Goal: Browse casually

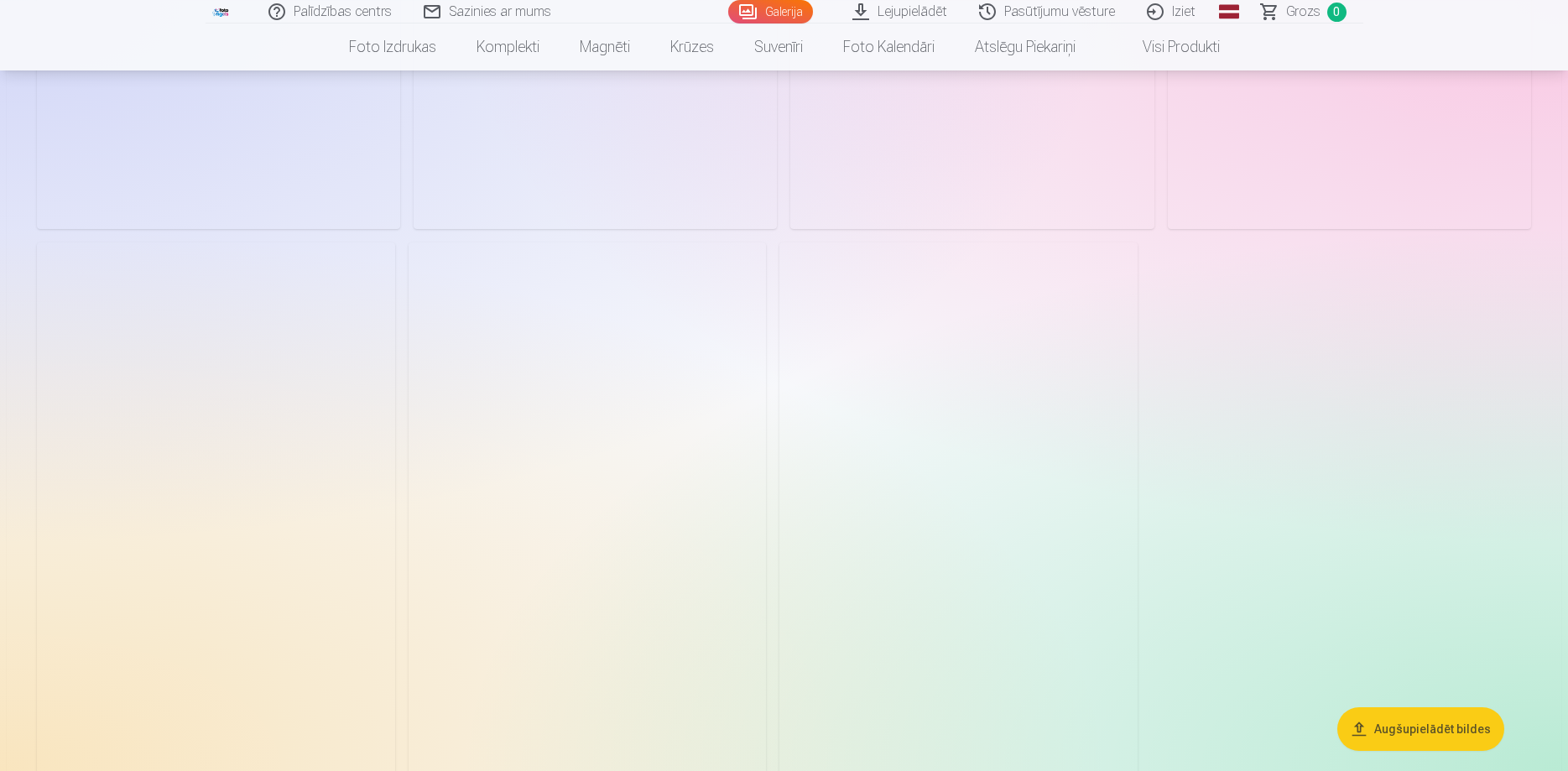
scroll to position [3592, 0]
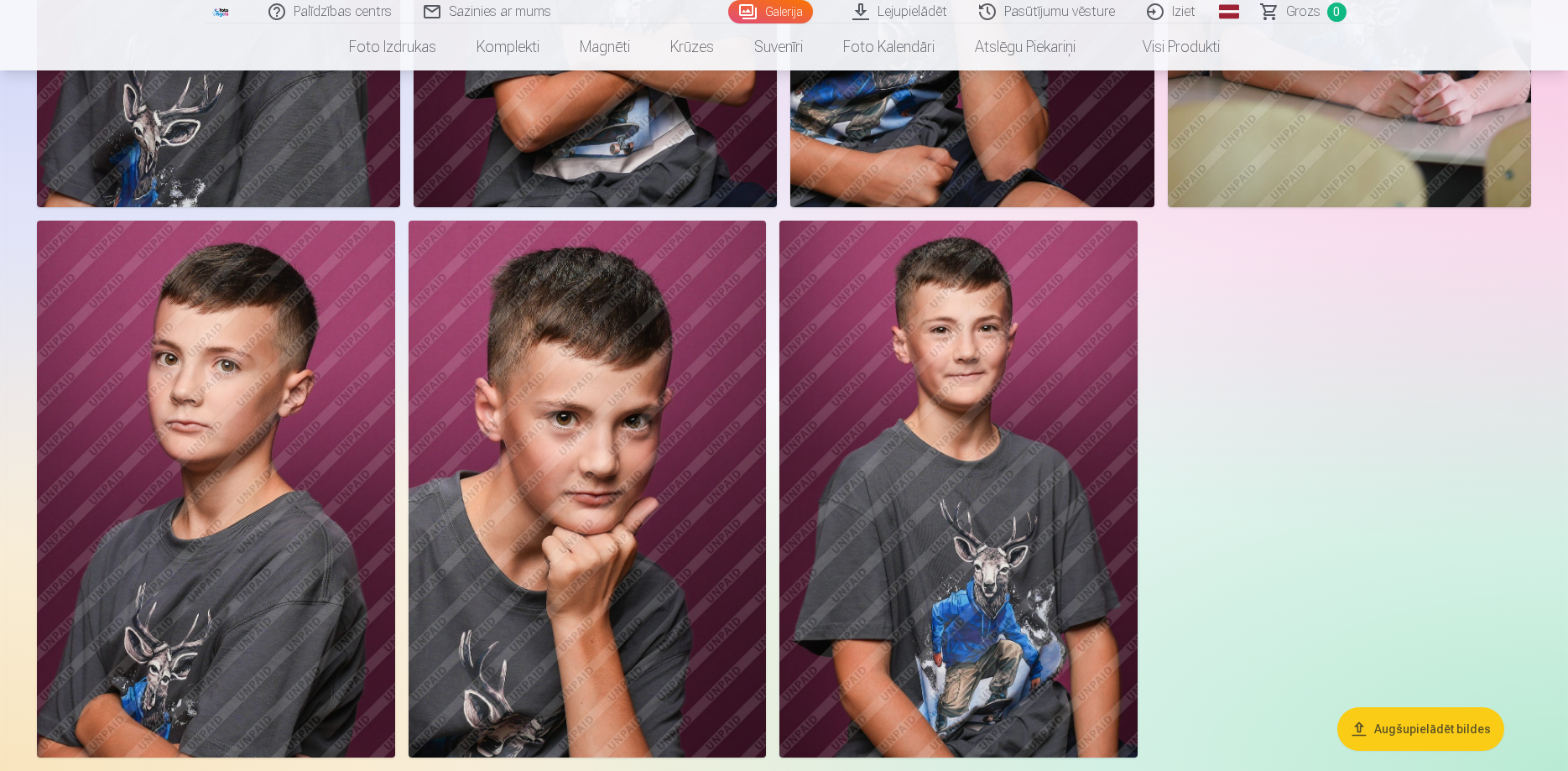
click at [639, 602] on img at bounding box center [588, 489] width 358 height 537
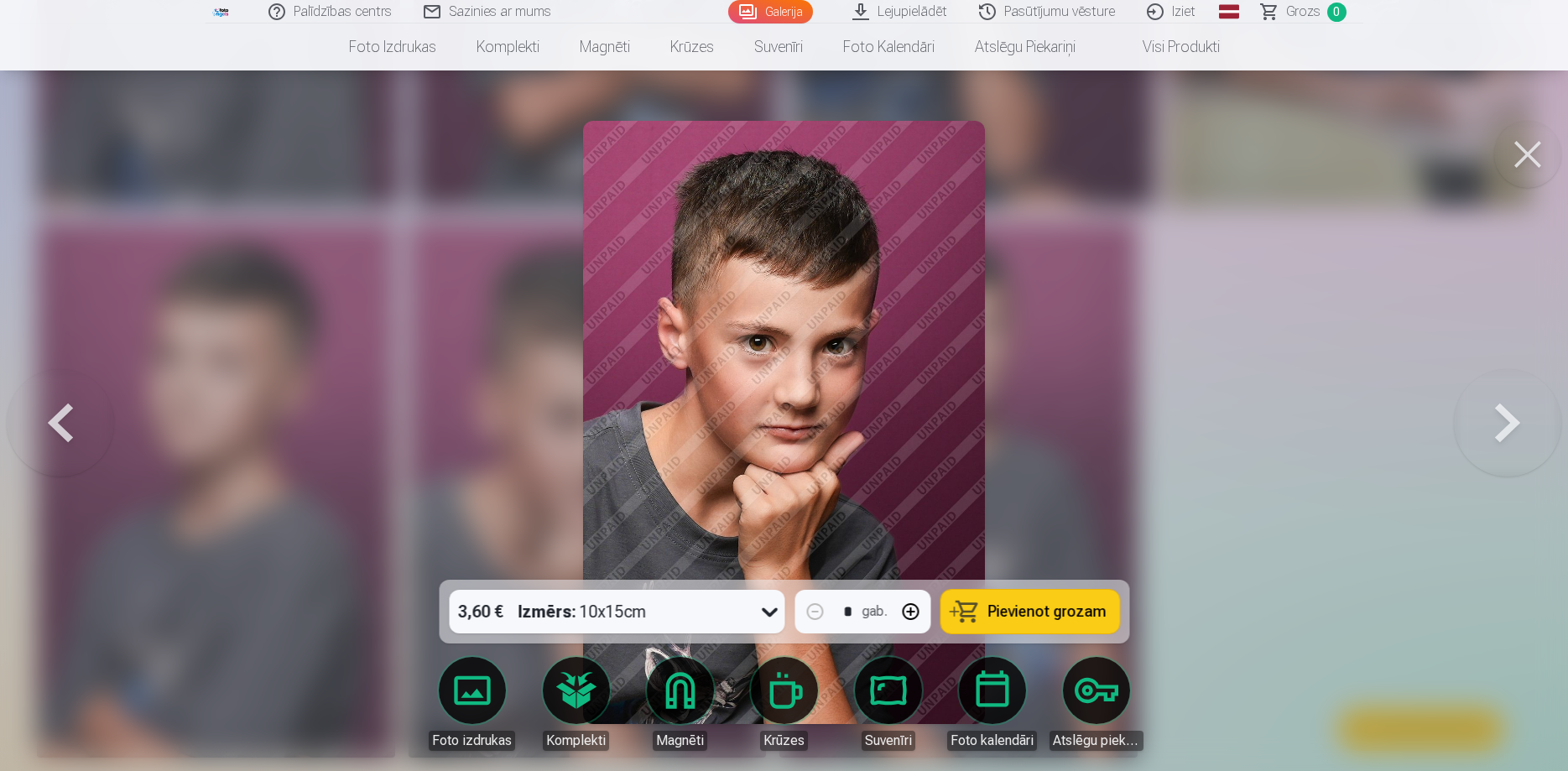
click at [1526, 150] on button at bounding box center [1527, 154] width 67 height 67
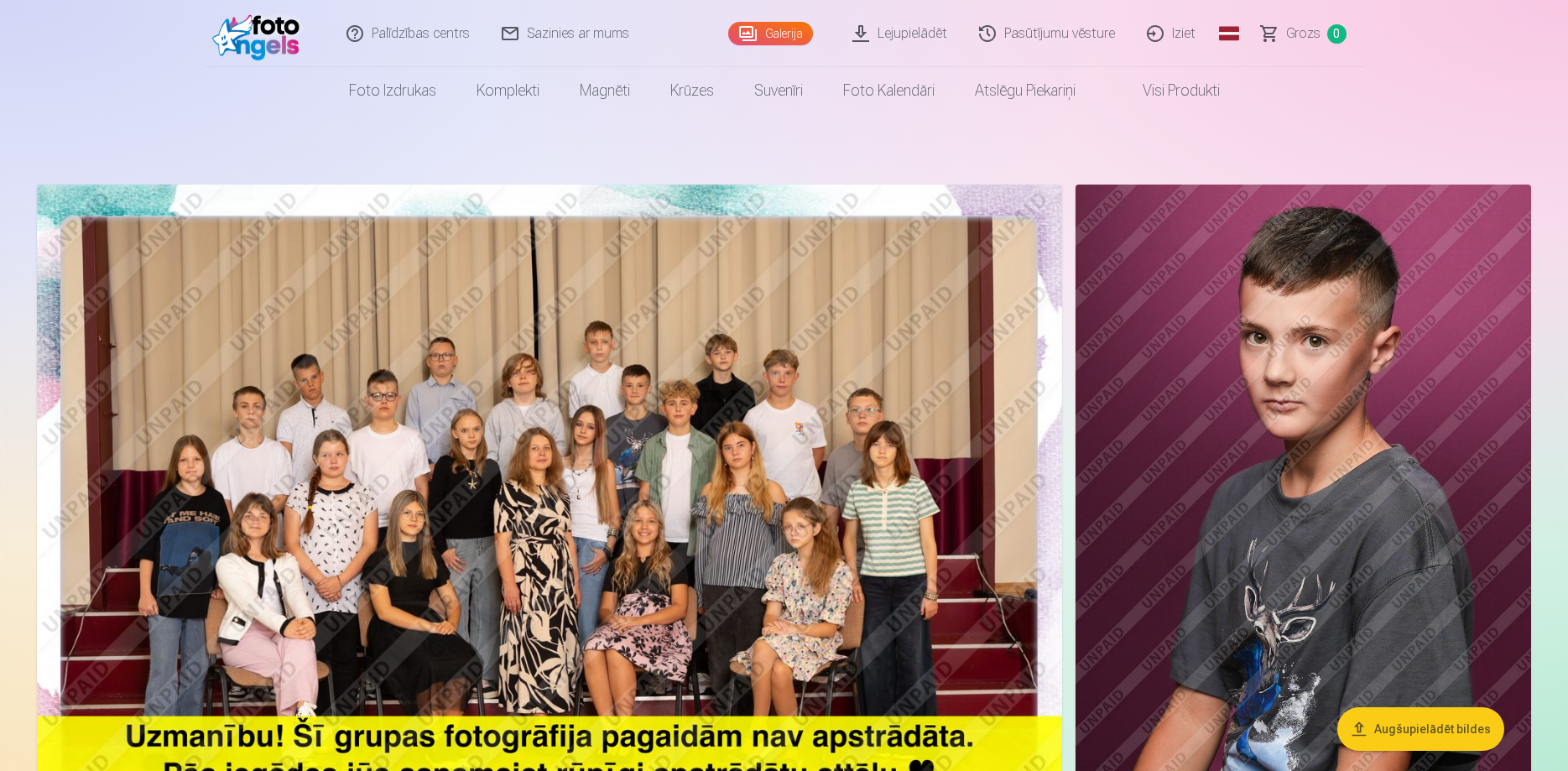
click at [590, 524] on img at bounding box center [550, 526] width 1025 height 683
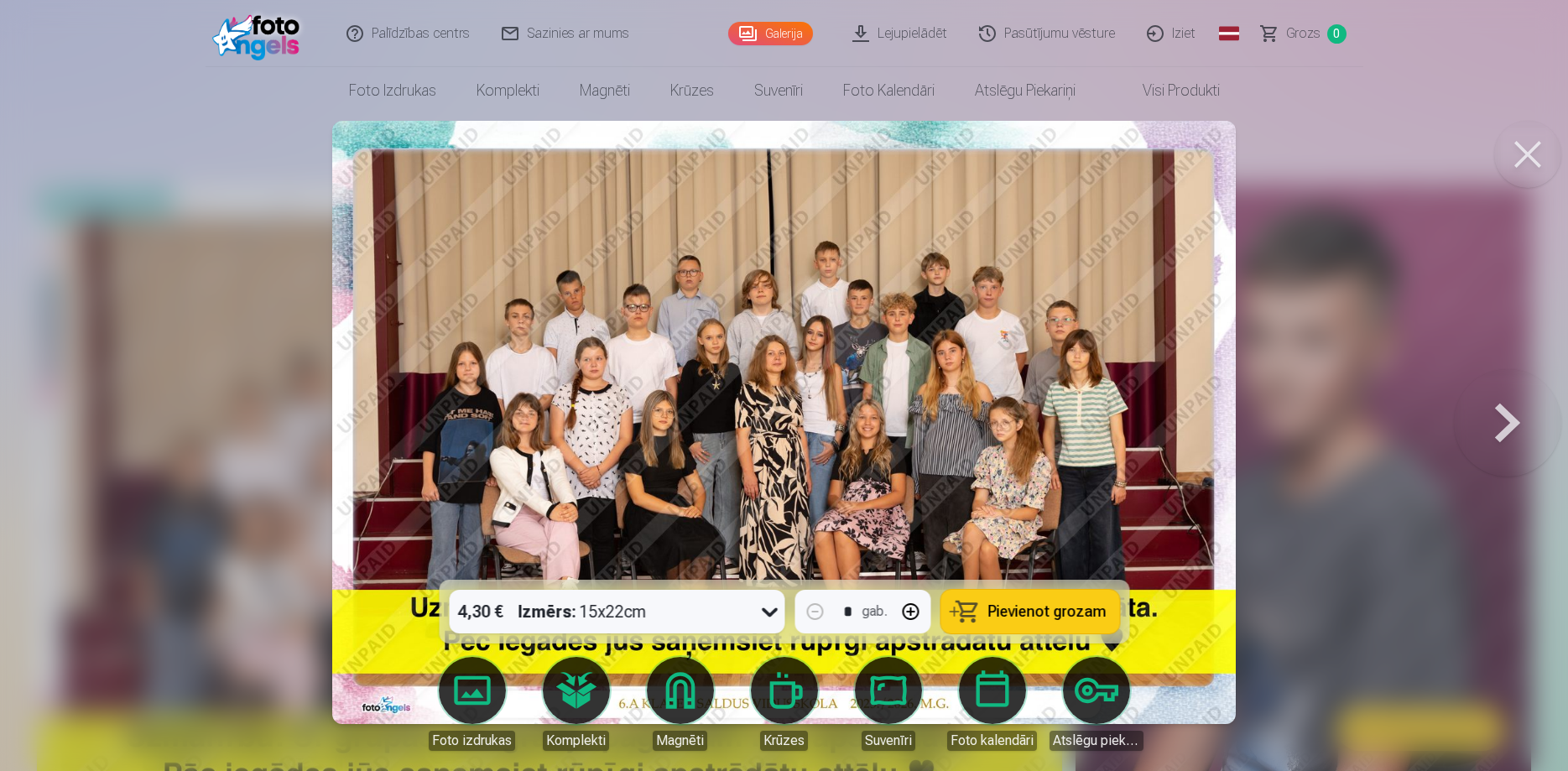
click at [1533, 160] on button at bounding box center [1527, 154] width 67 height 67
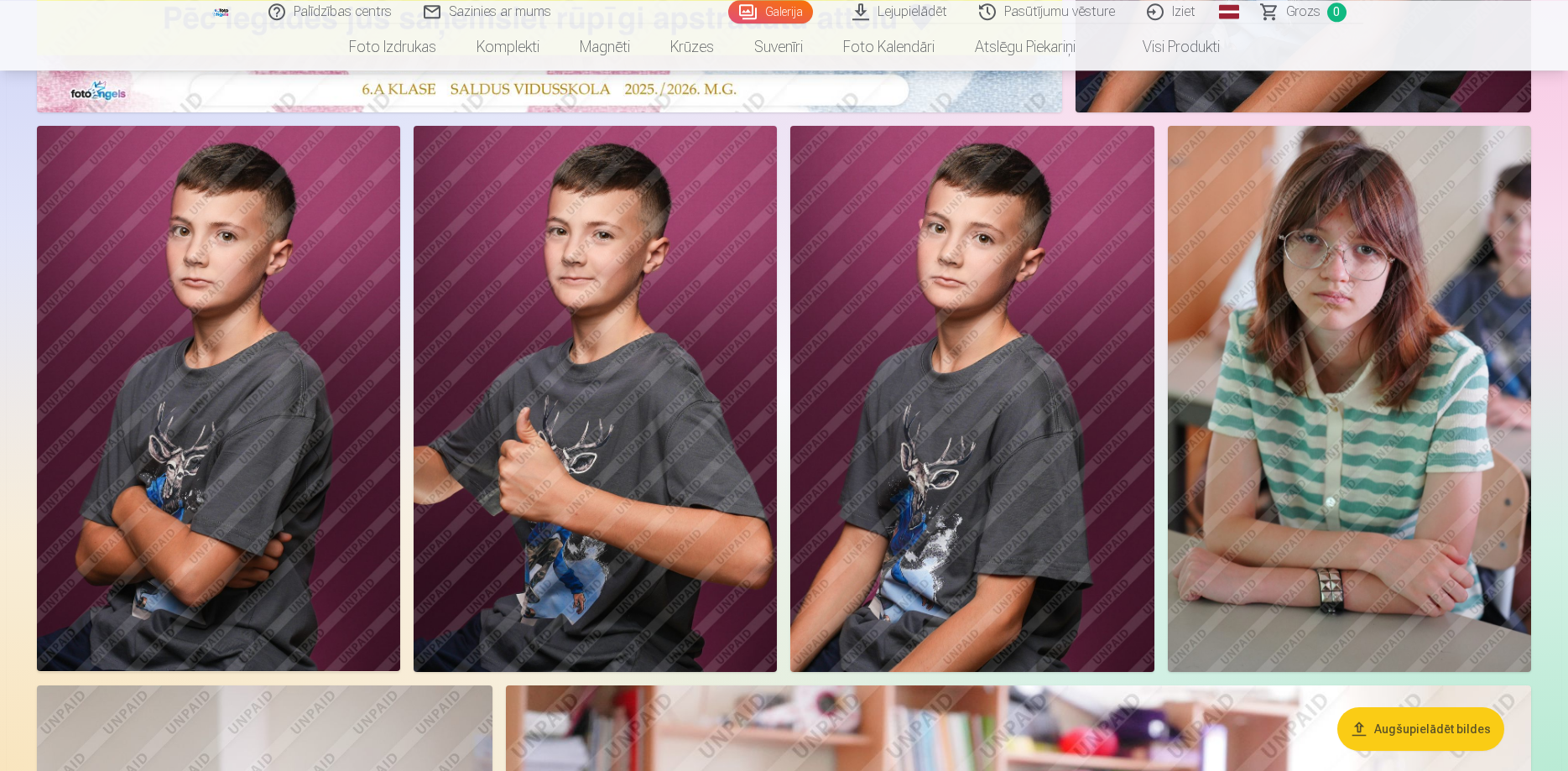
scroll to position [770, 0]
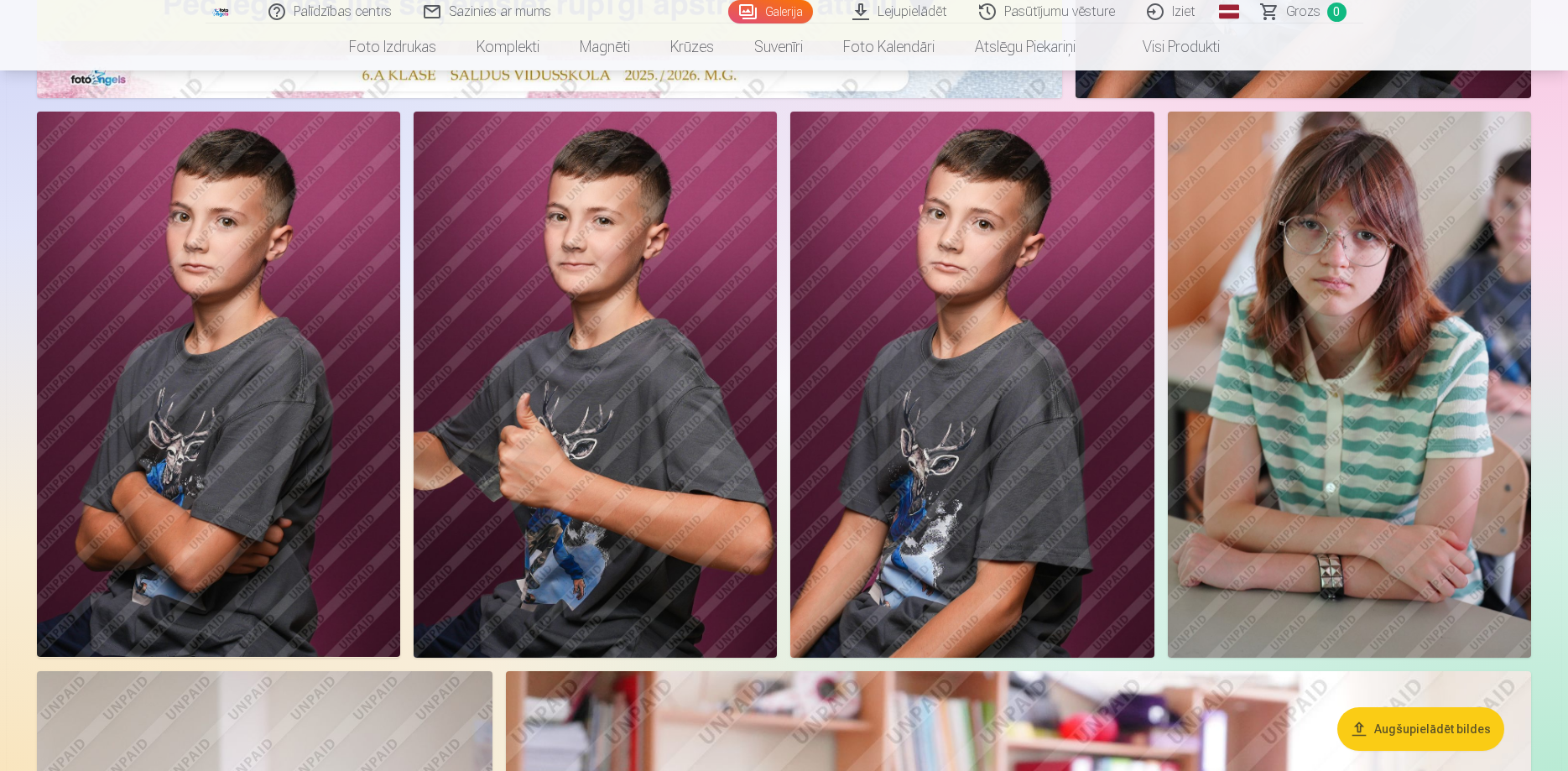
click at [595, 434] on img at bounding box center [594, 384] width 363 height 545
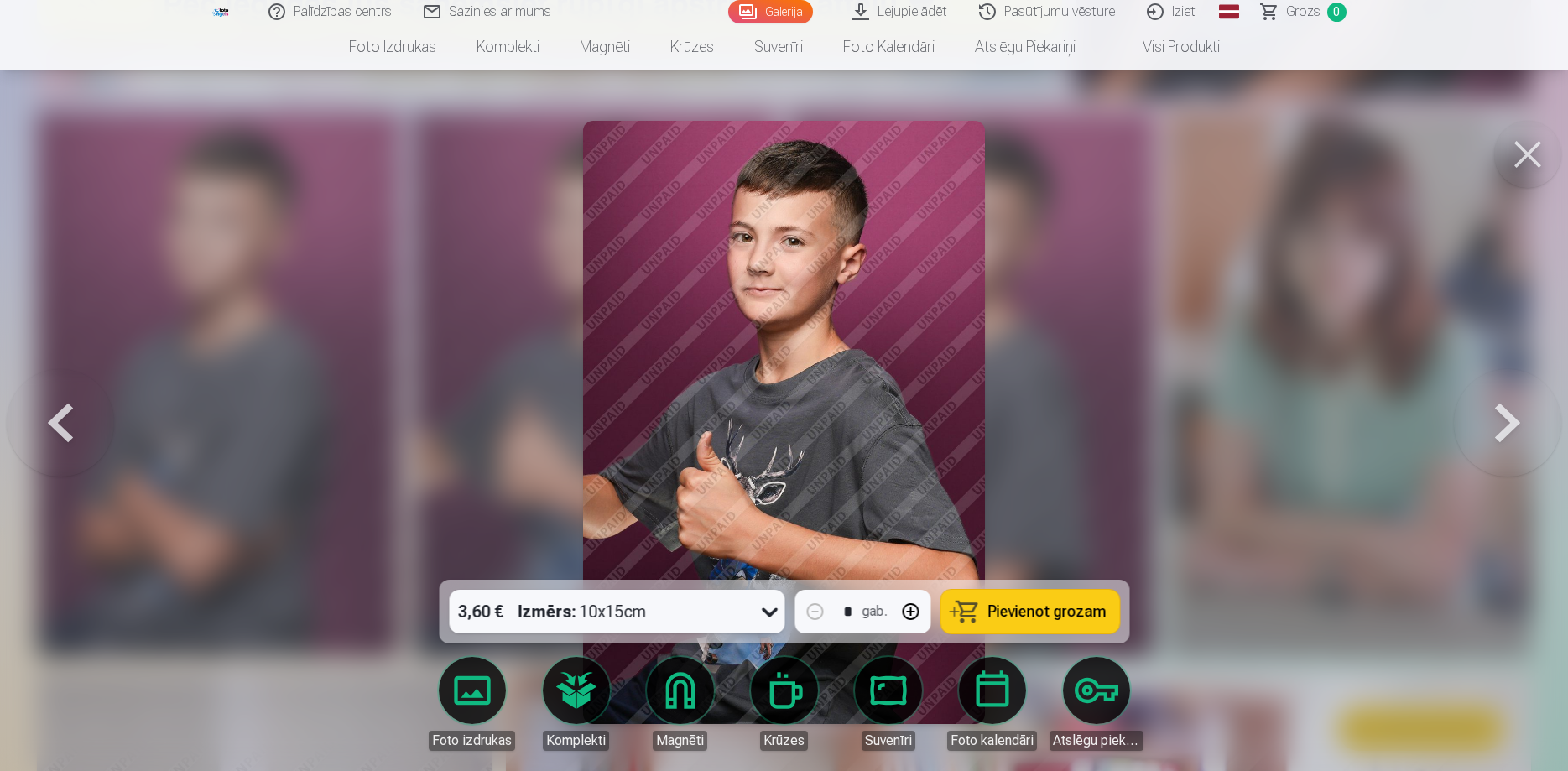
click at [1528, 156] on button at bounding box center [1527, 154] width 67 height 67
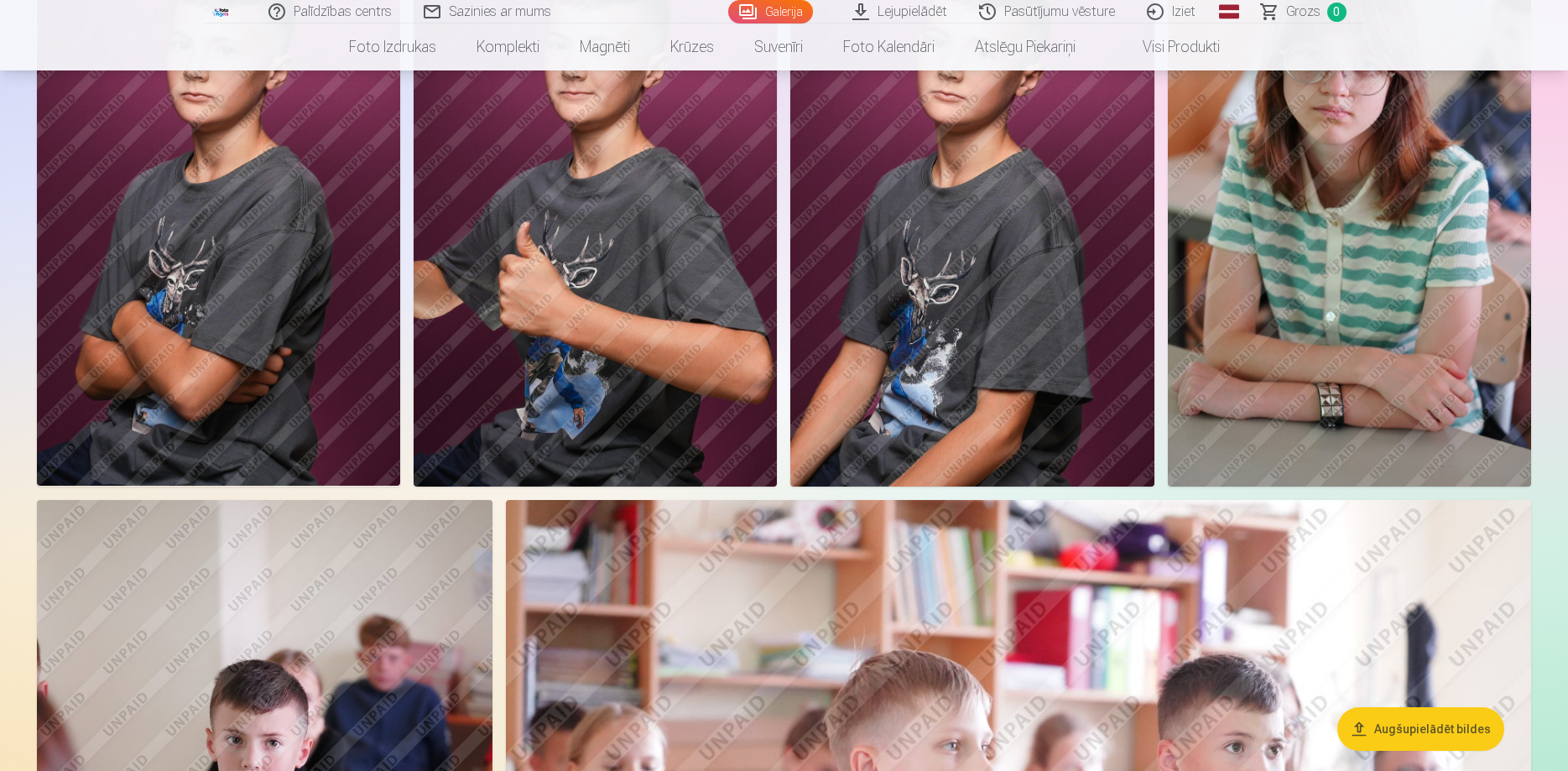
scroll to position [770, 0]
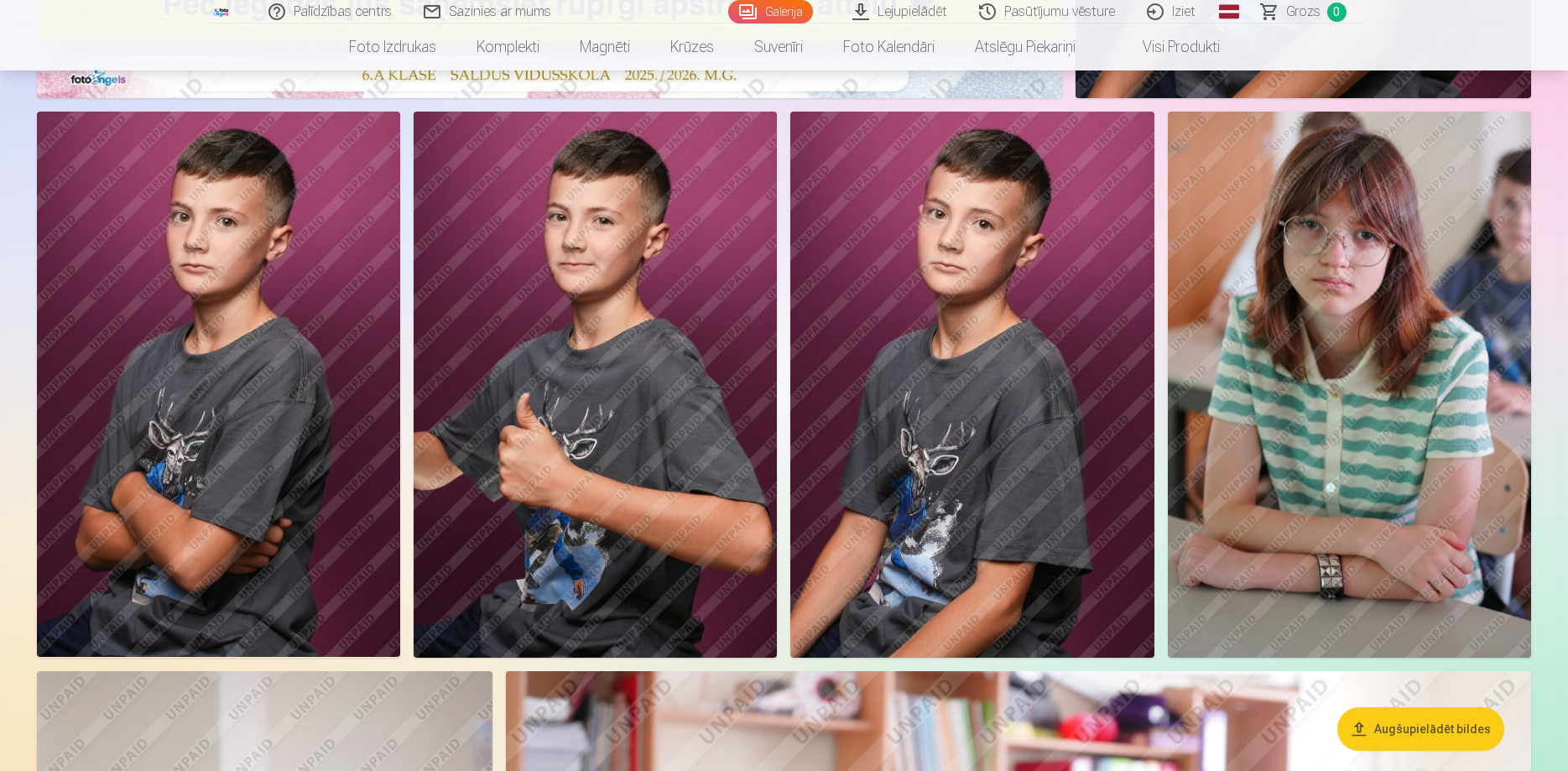
click at [1369, 395] on img at bounding box center [1349, 384] width 363 height 545
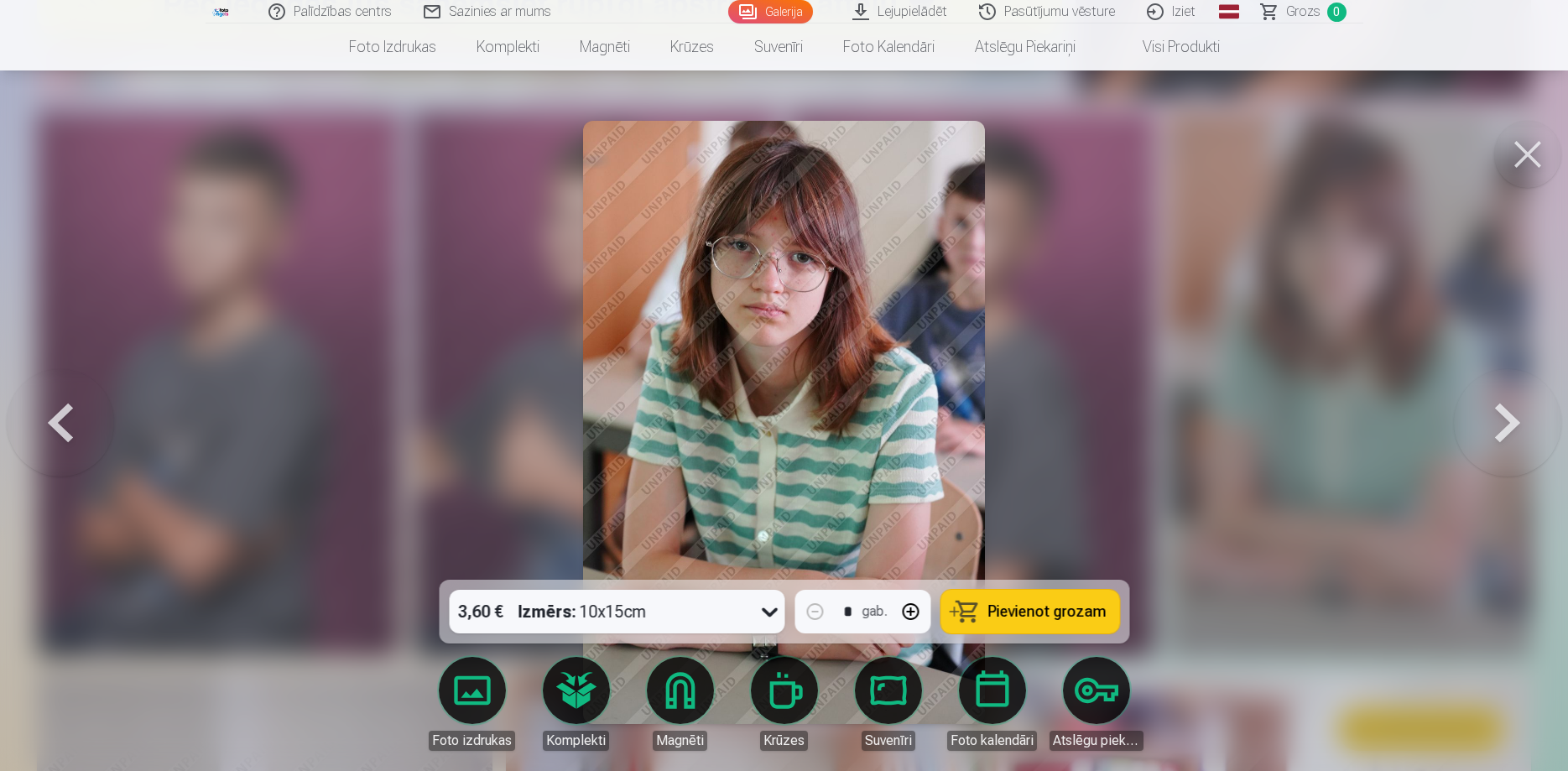
click at [1528, 156] on button at bounding box center [1527, 154] width 67 height 67
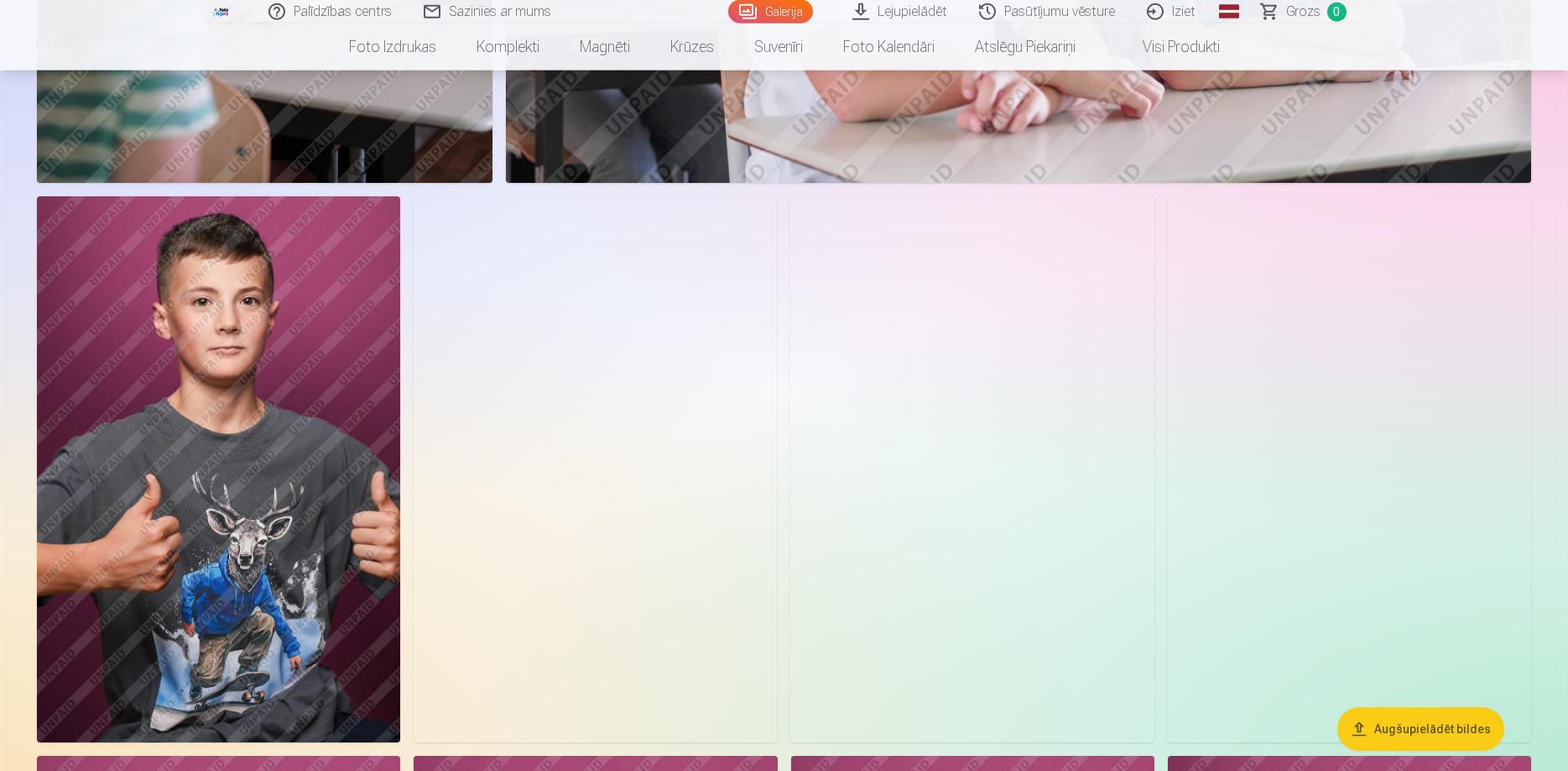
scroll to position [1967, 0]
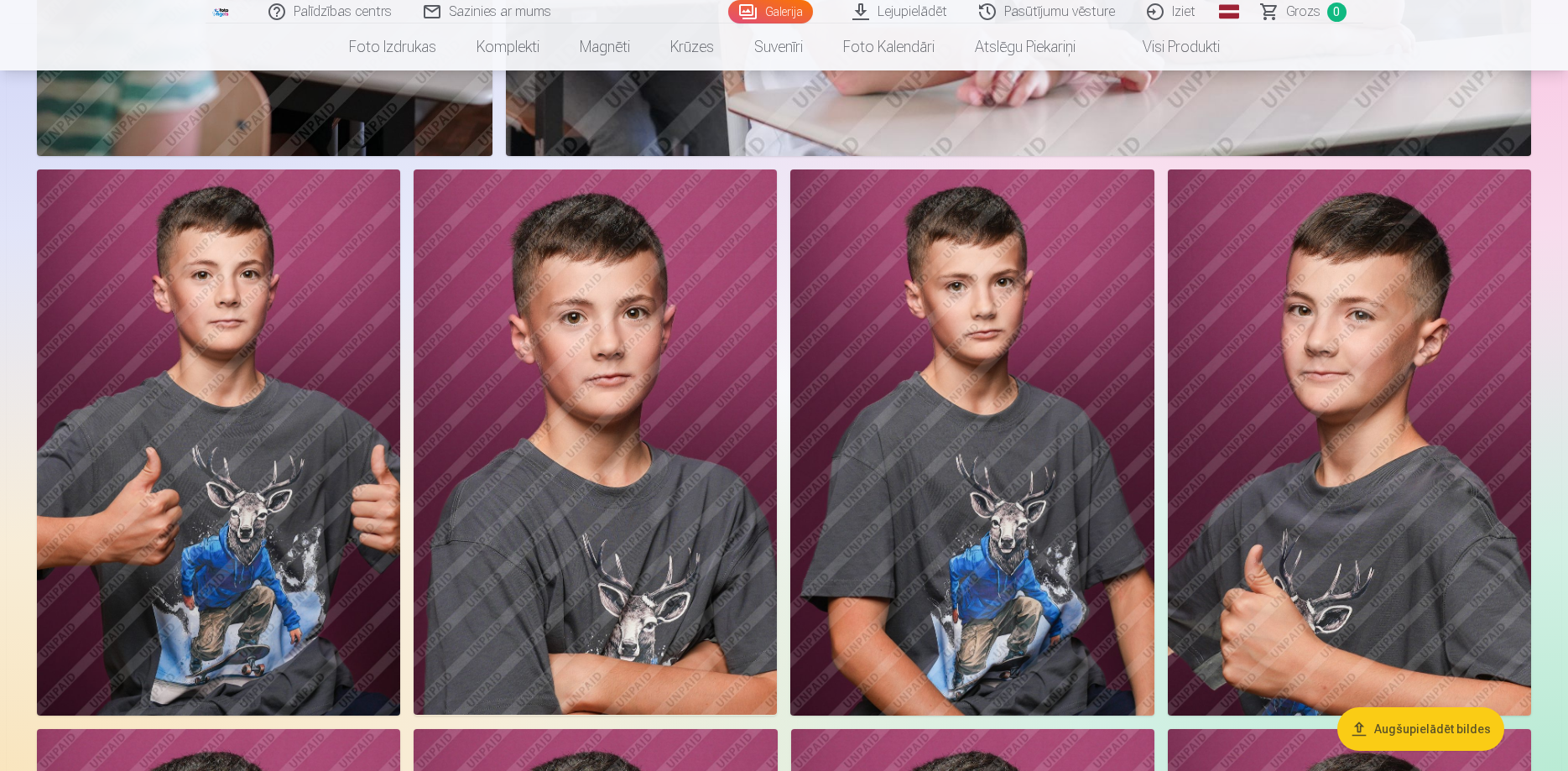
click at [605, 528] on img at bounding box center [594, 441] width 363 height 545
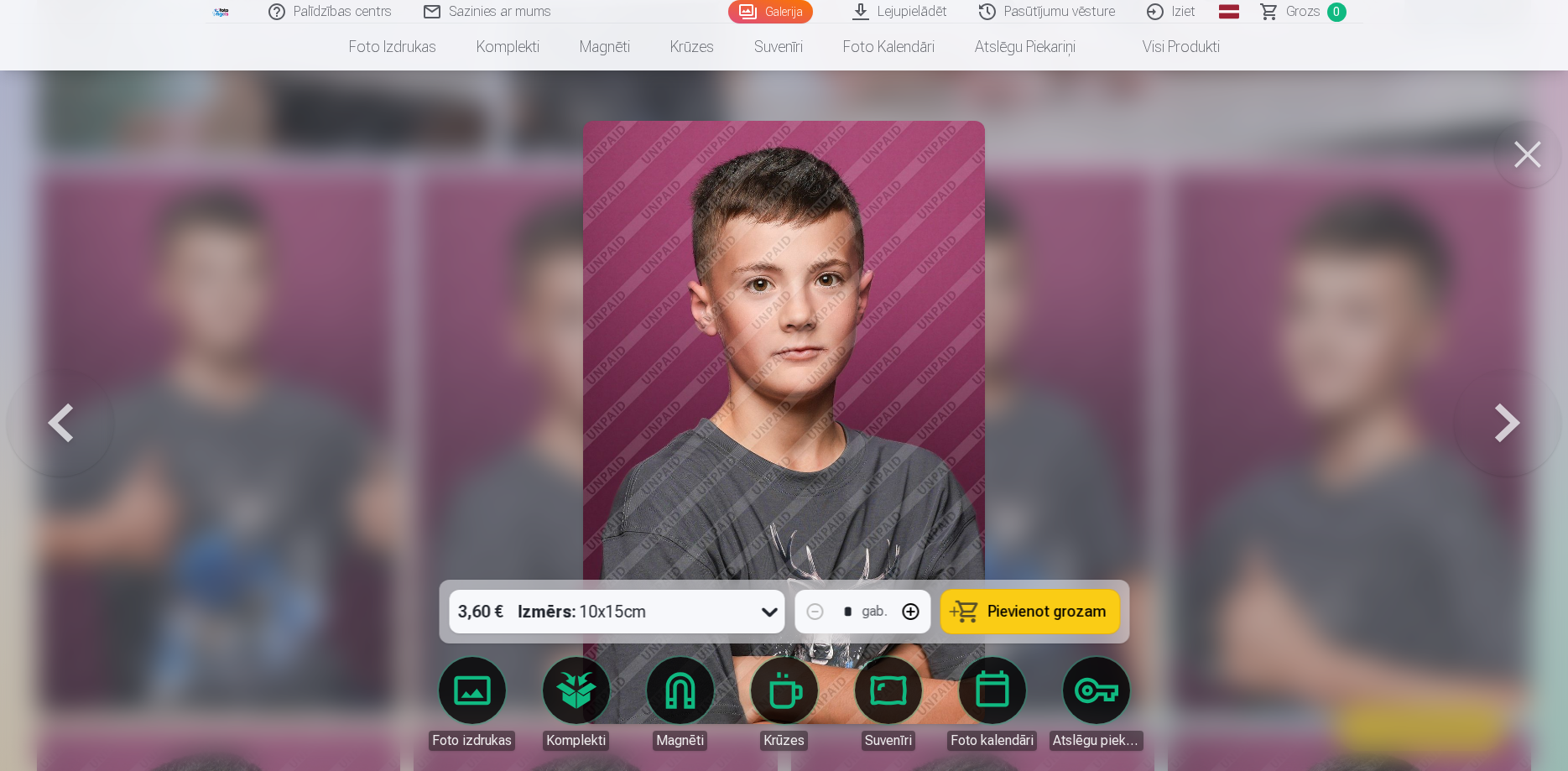
click at [1523, 158] on button at bounding box center [1527, 154] width 67 height 67
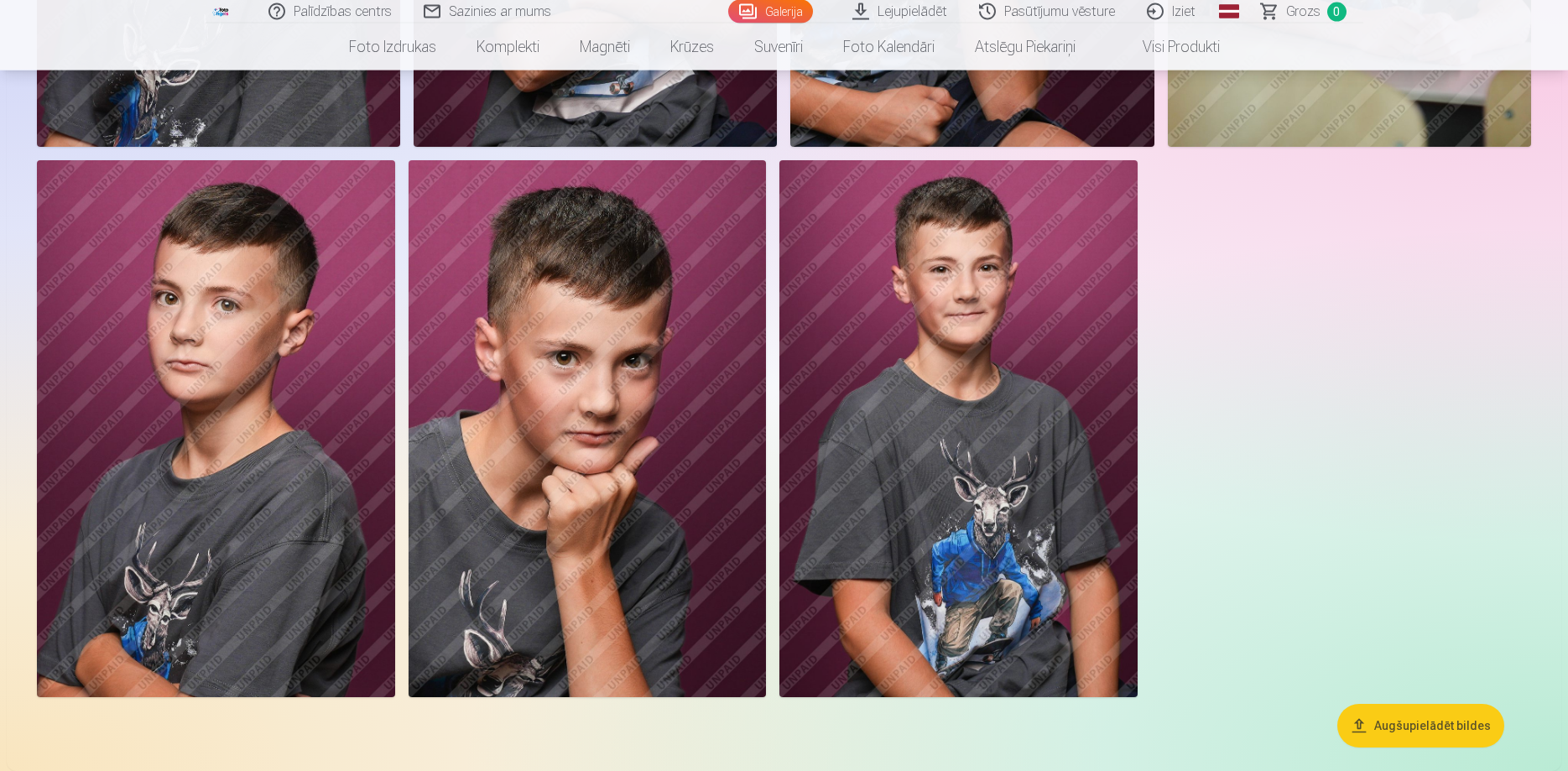
scroll to position [3764, 0]
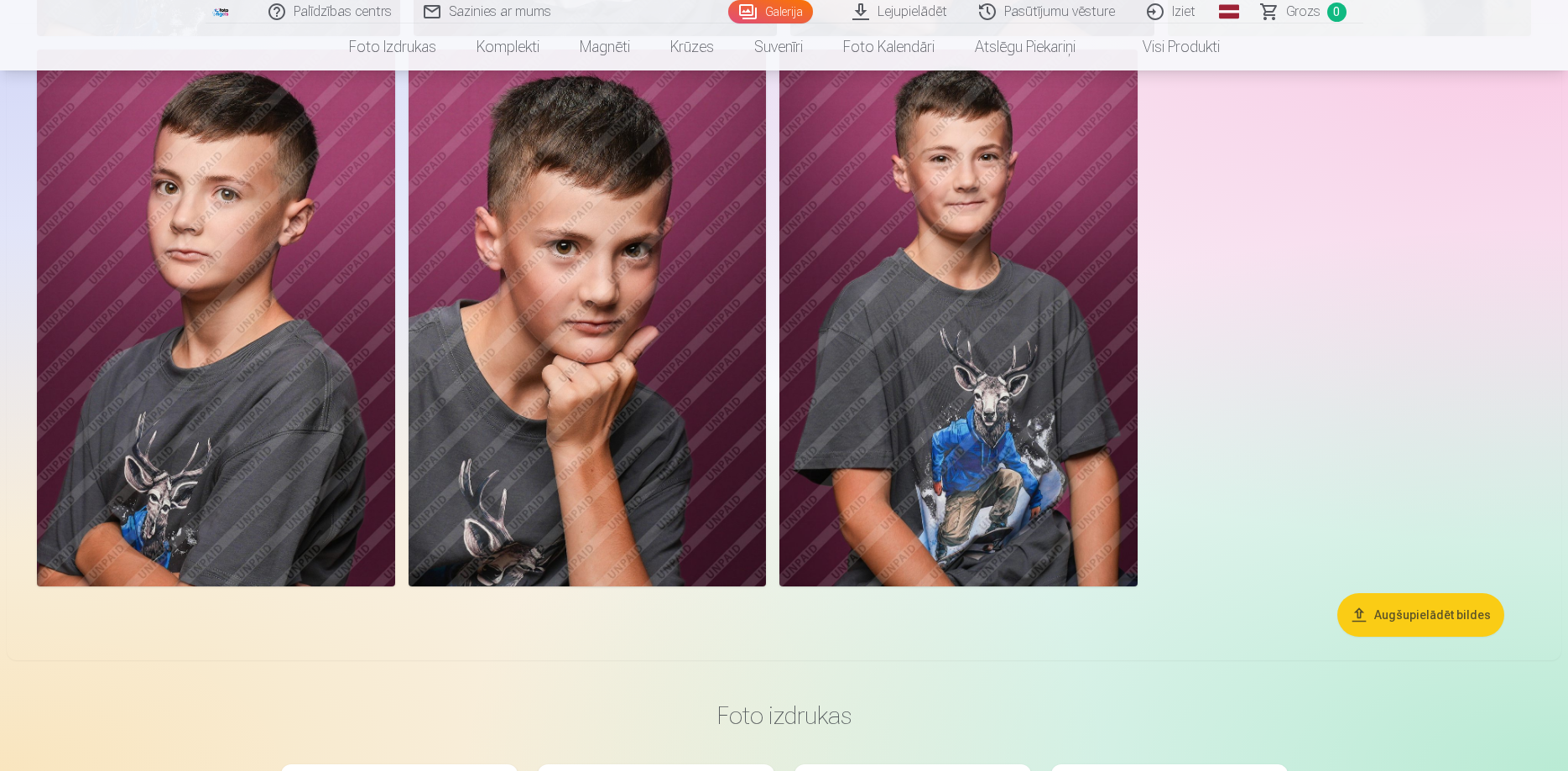
click at [640, 349] on img at bounding box center [588, 318] width 358 height 537
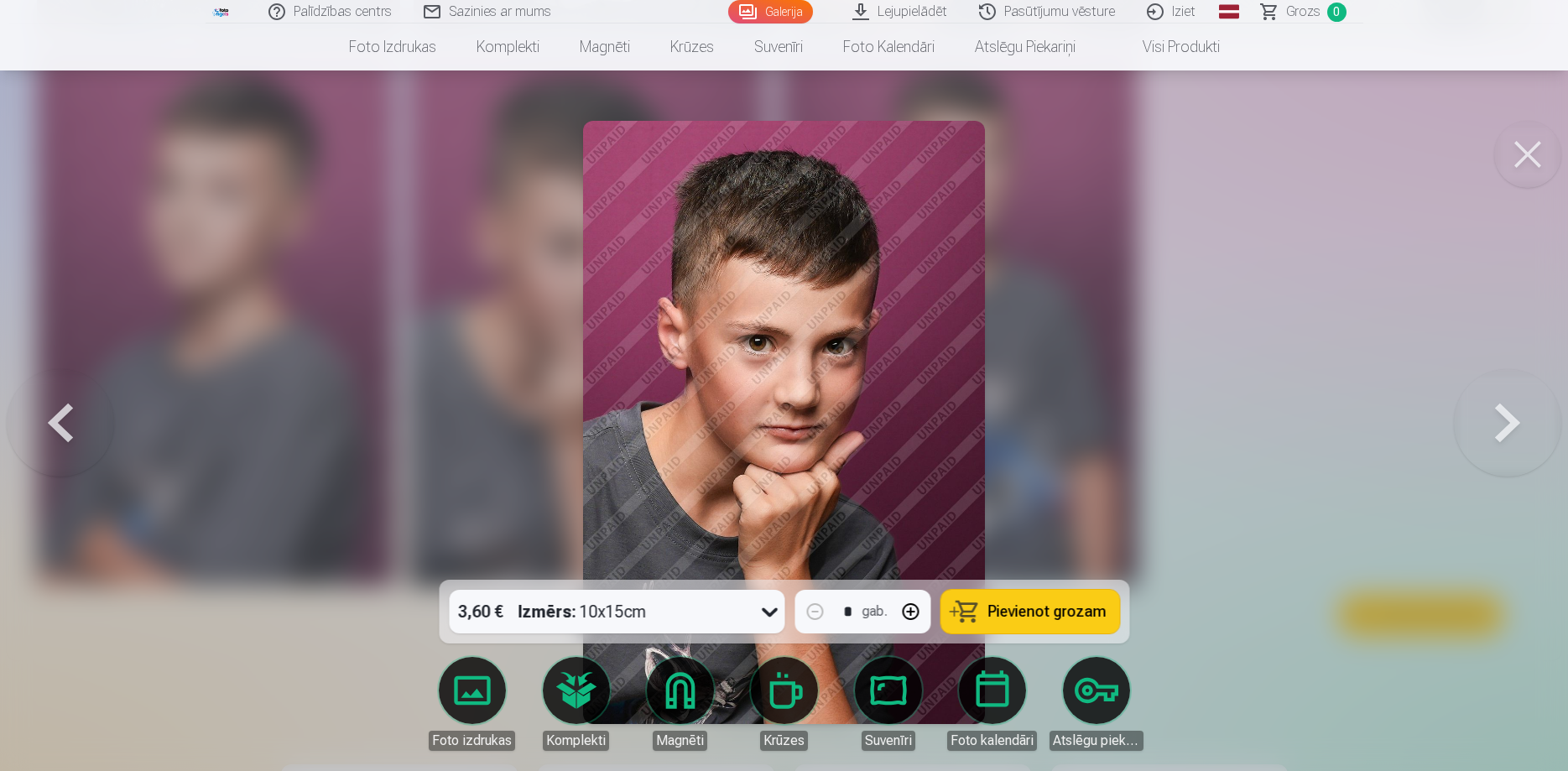
click at [1522, 153] on button at bounding box center [1527, 154] width 67 height 67
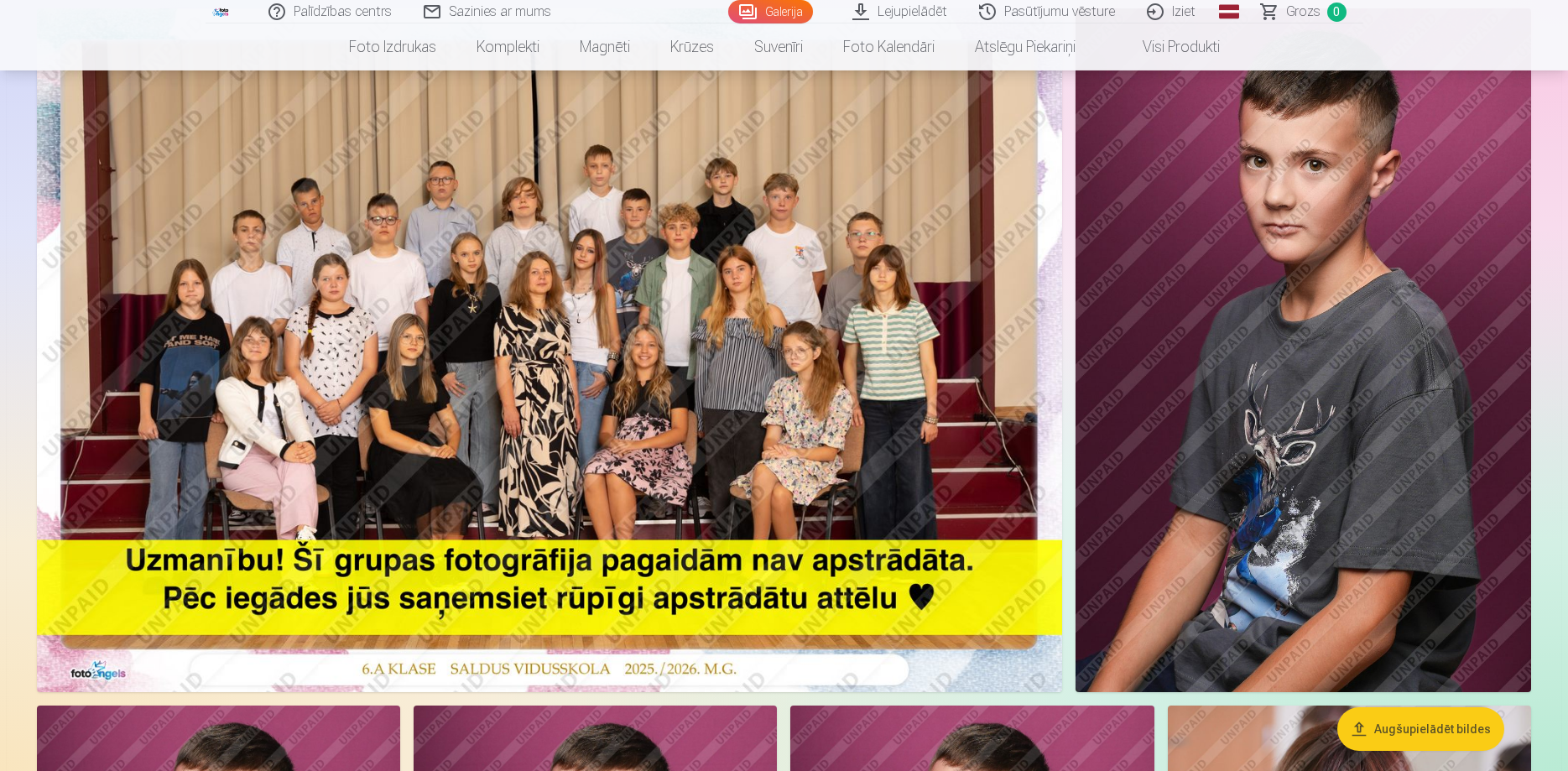
scroll to position [86, 0]
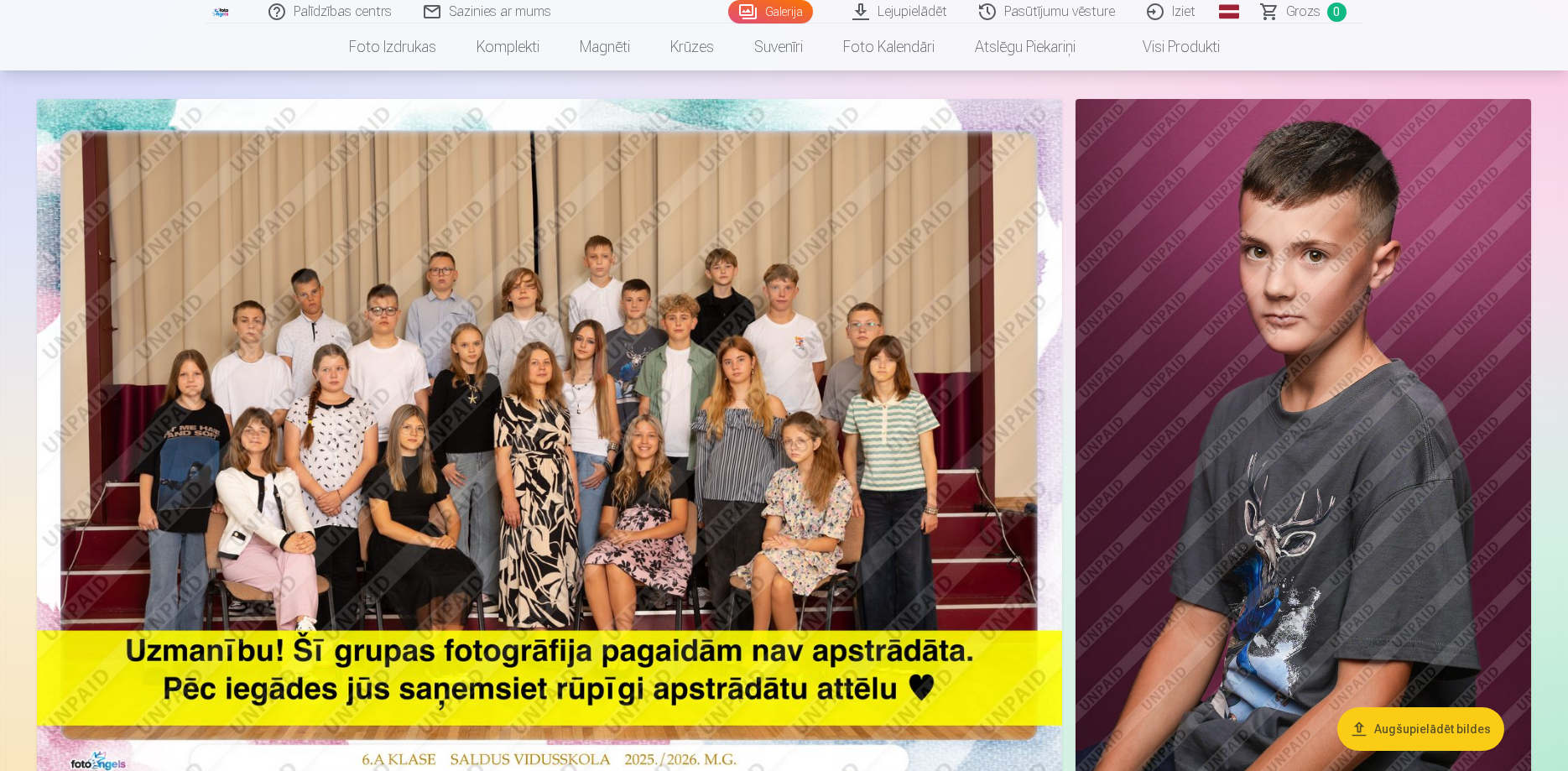
click at [790, 507] on img at bounding box center [550, 440] width 1025 height 683
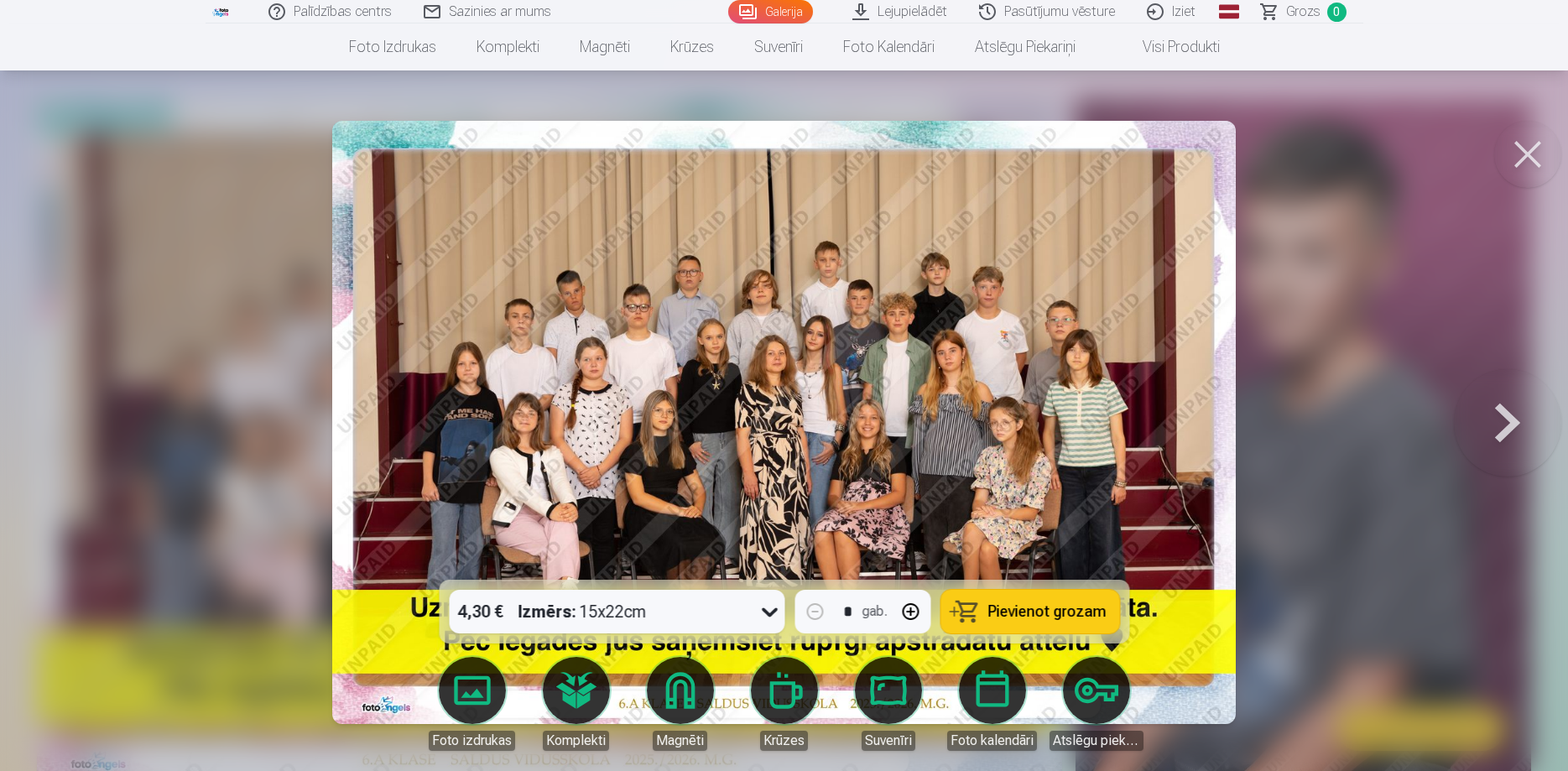
click at [1524, 162] on button at bounding box center [1527, 154] width 67 height 67
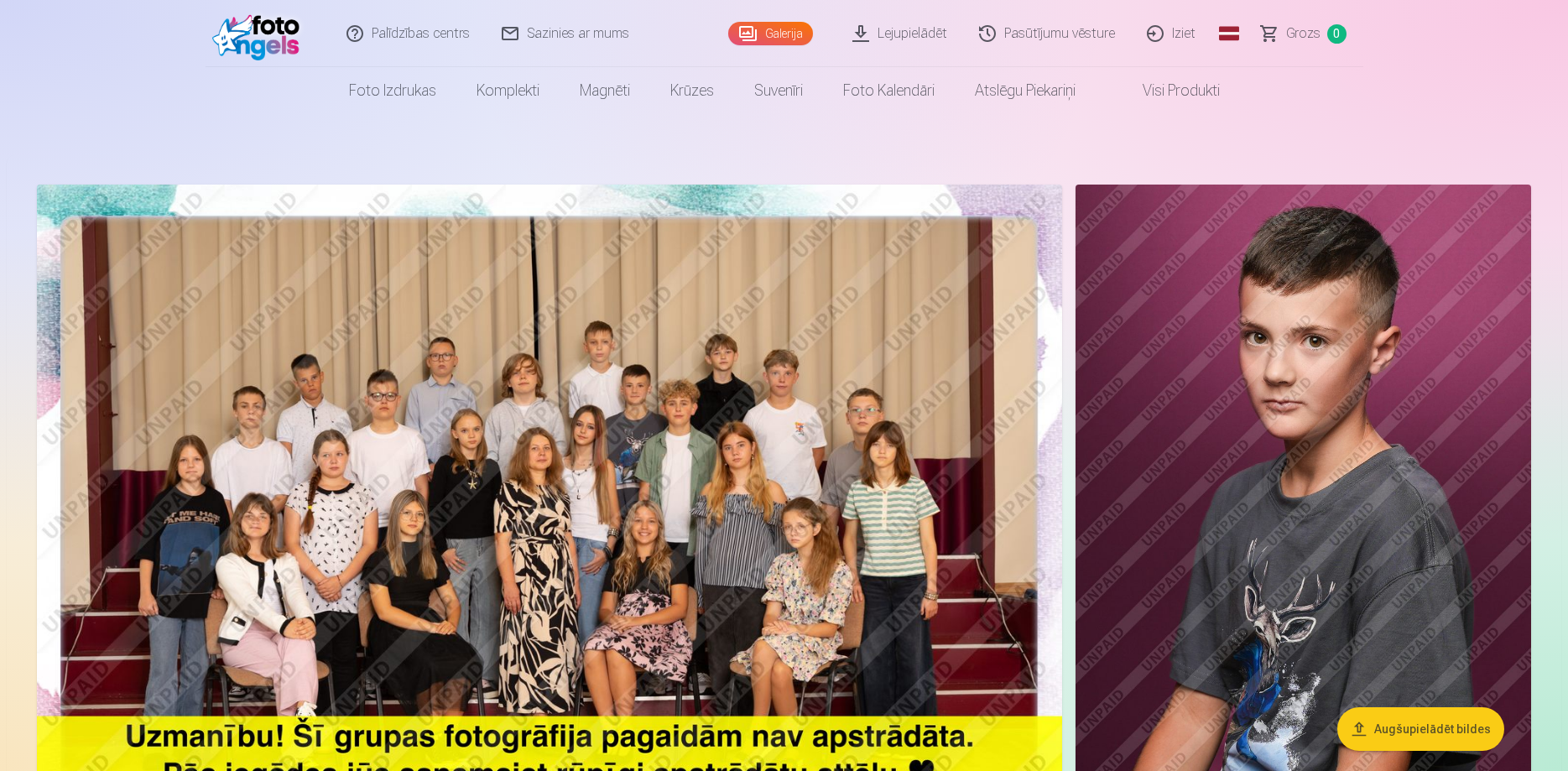
click at [531, 571] on img at bounding box center [550, 526] width 1025 height 683
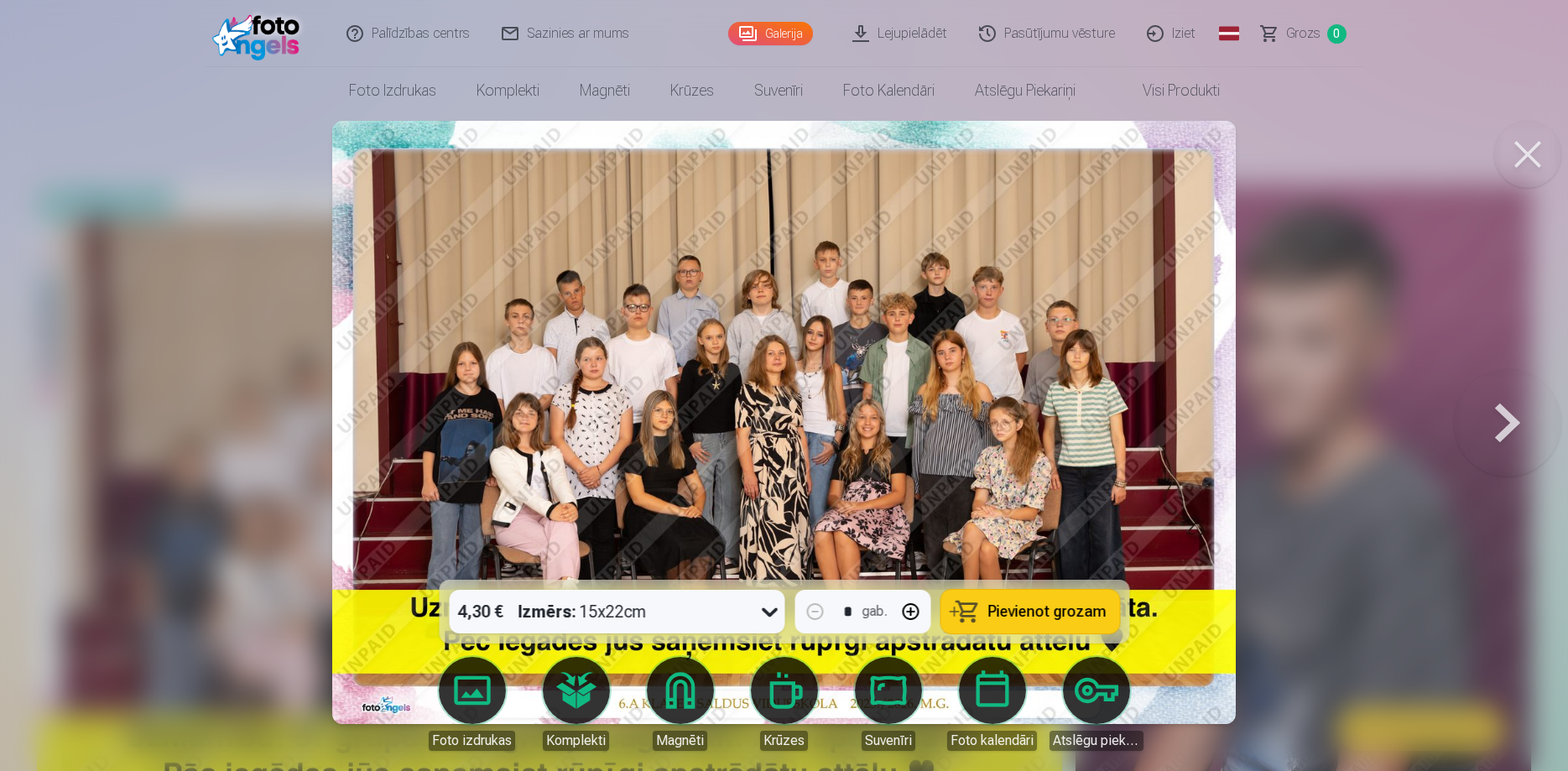
click at [1542, 166] on button at bounding box center [1527, 154] width 67 height 67
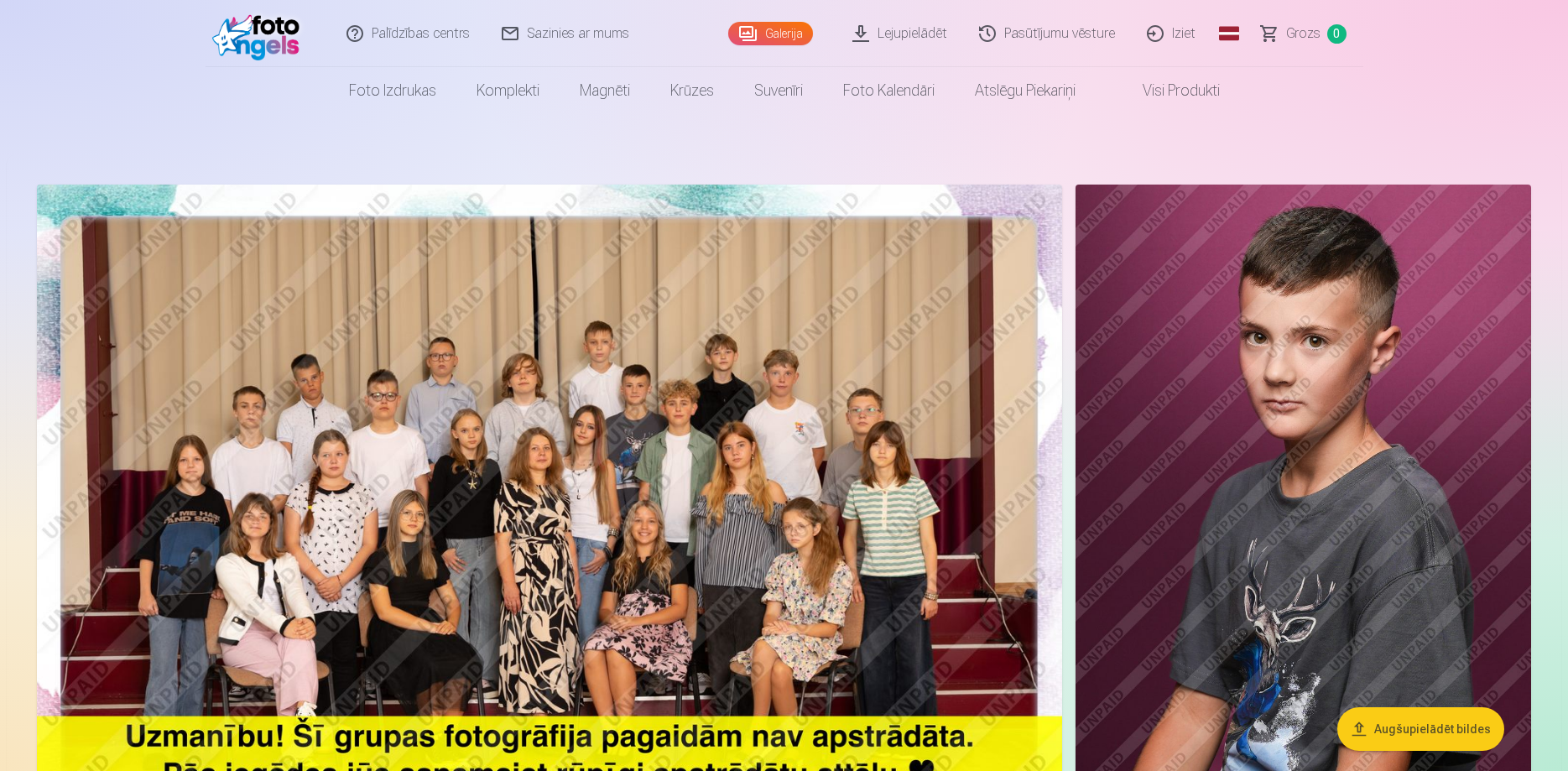
click at [1182, 36] on link "Iziet" at bounding box center [1171, 33] width 81 height 67
